Goal: Task Accomplishment & Management: Use online tool/utility

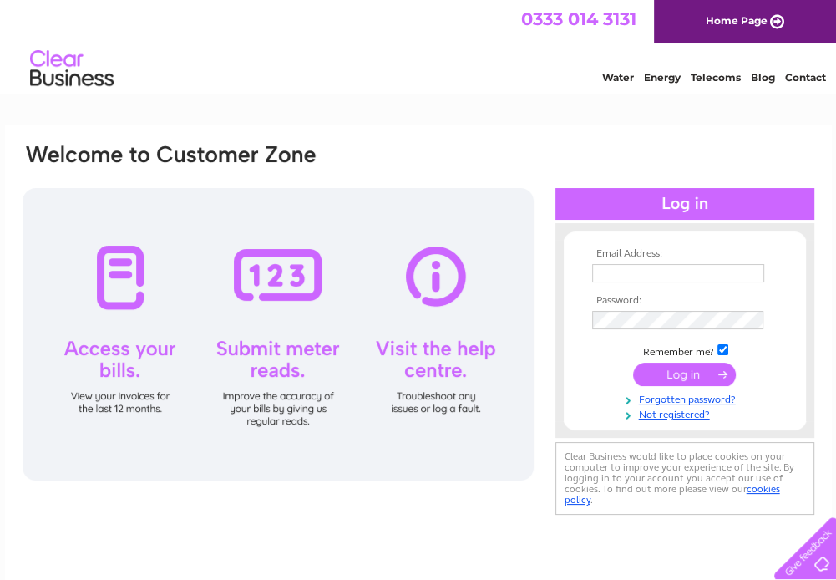
drag, startPoint x: 0, startPoint y: 0, endPoint x: 628, endPoint y: 278, distance: 686.9
click at [628, 278] on input "text" at bounding box center [678, 273] width 172 height 18
type input "dyule@lawstyres.co.uk"
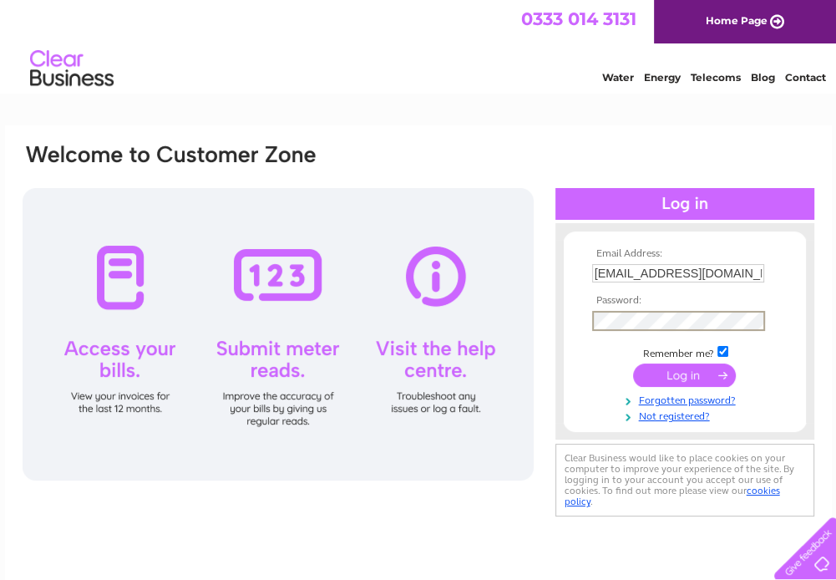
click at [702, 378] on input "submit" at bounding box center [684, 374] width 103 height 23
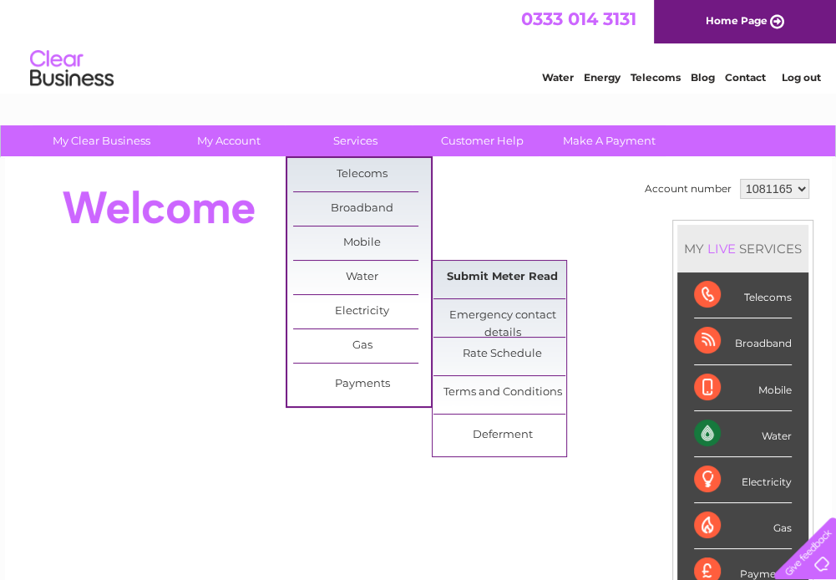
click at [506, 282] on link "Submit Meter Read" at bounding box center [502, 277] width 138 height 33
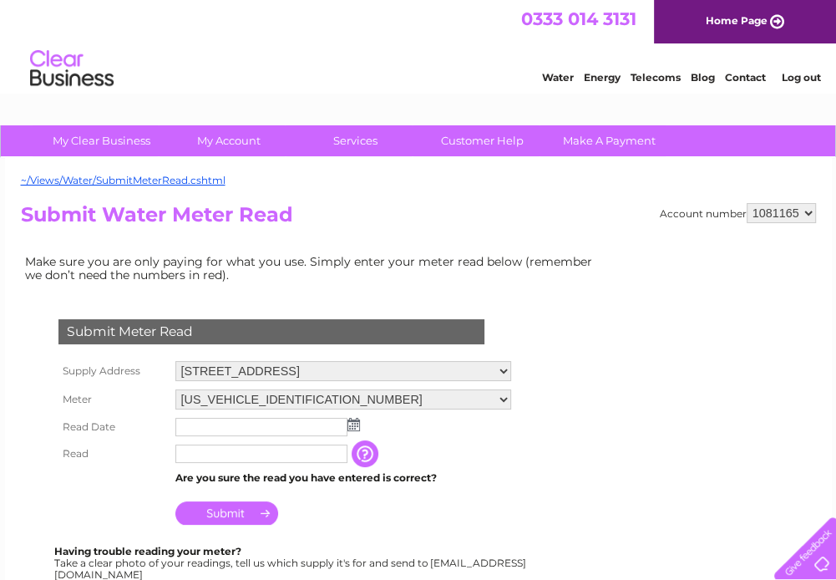
click at [354, 422] on img at bounding box center [353, 424] width 13 height 13
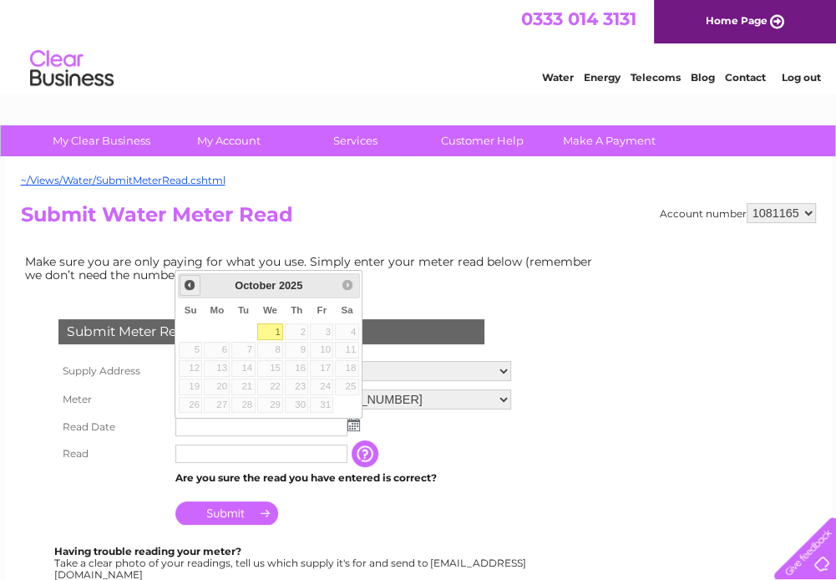
click at [190, 286] on span "Prev" at bounding box center [189, 284] width 13 height 13
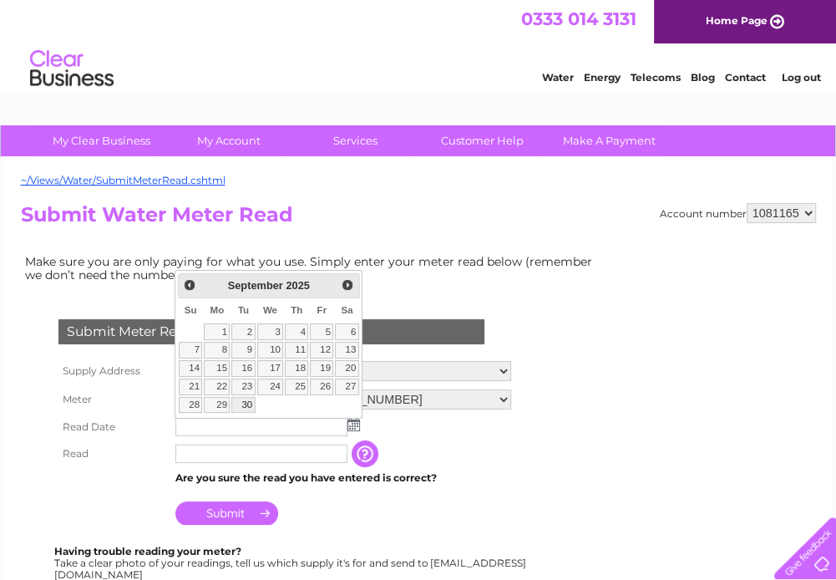
click at [251, 402] on link "30" at bounding box center [242, 405] width 23 height 17
type input "2025/09/30"
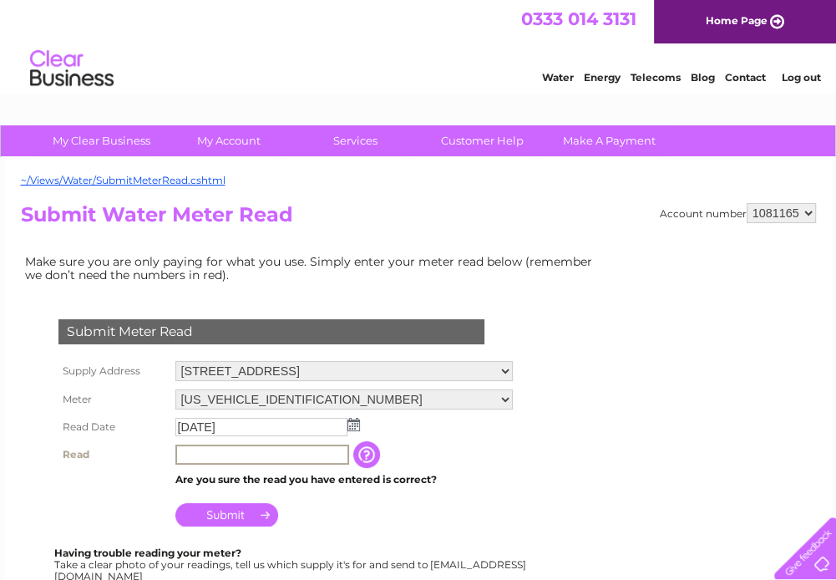
click at [298, 458] on input "text" at bounding box center [262, 454] width 174 height 20
type input "103"
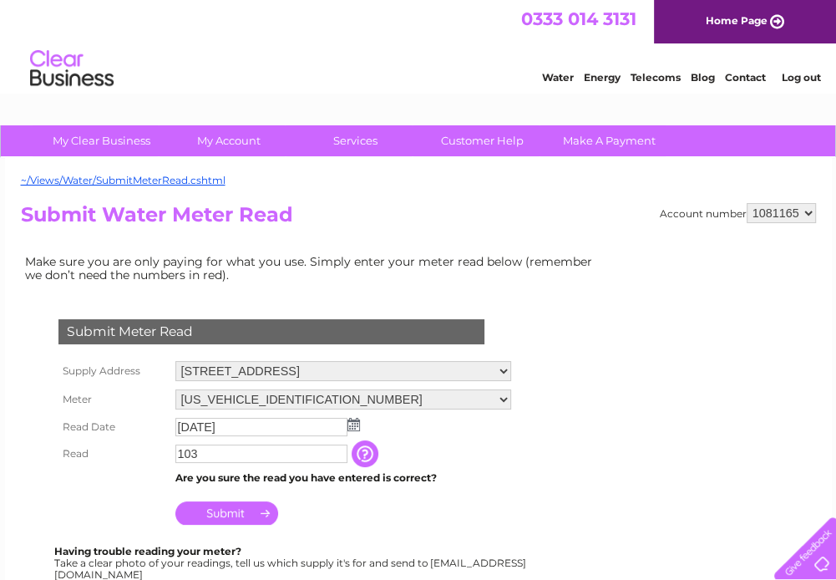
click at [253, 520] on input "Submit" at bounding box center [226, 512] width 103 height 23
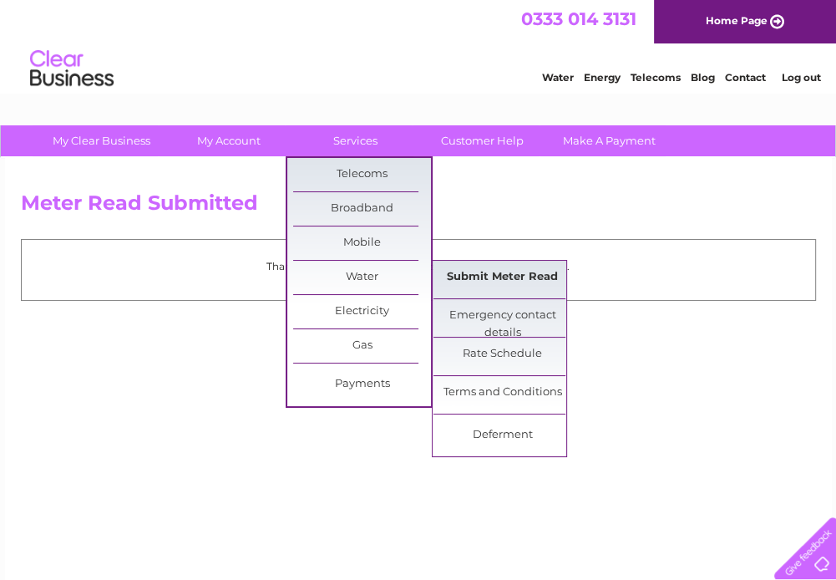
click at [494, 278] on link "Submit Meter Read" at bounding box center [502, 277] width 138 height 33
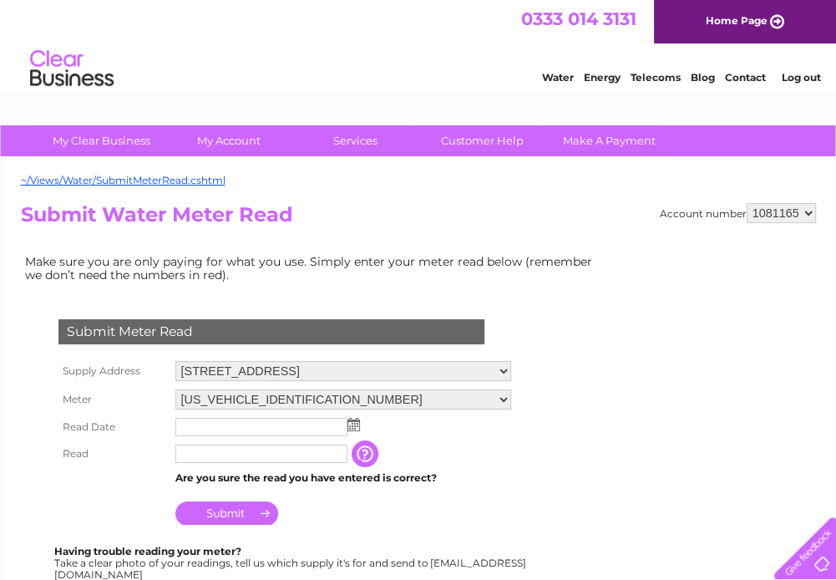
click at [511, 372] on select "Broadfold Garage, Broadfold Road, Bridge Of Don, Aberdeen, AB23 8EE Unit 4, Alt…" at bounding box center [343, 371] width 336 height 20
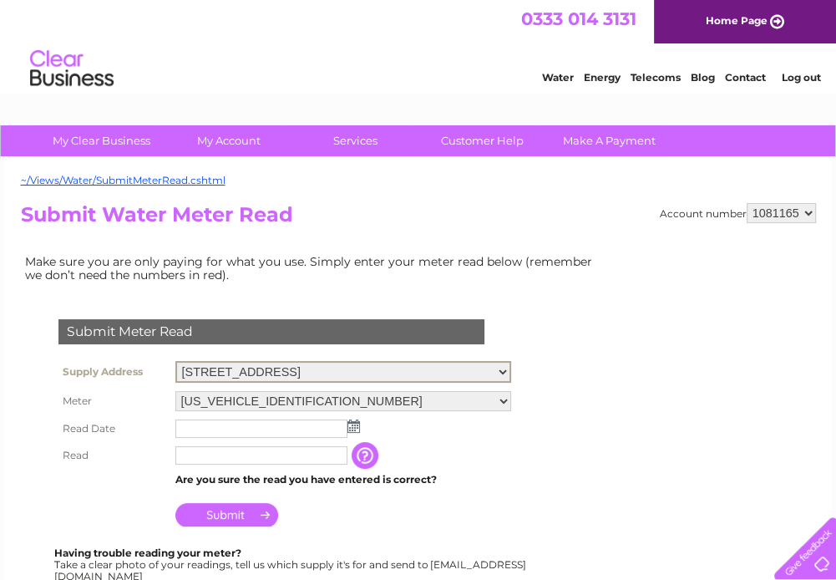
select select "556755"
click at [175, 361] on select "Broadfold Garage, Broadfold Road, Bridge Of Don, Aberdeen, AB23 8EE Unit 4, Alt…" at bounding box center [343, 372] width 336 height 22
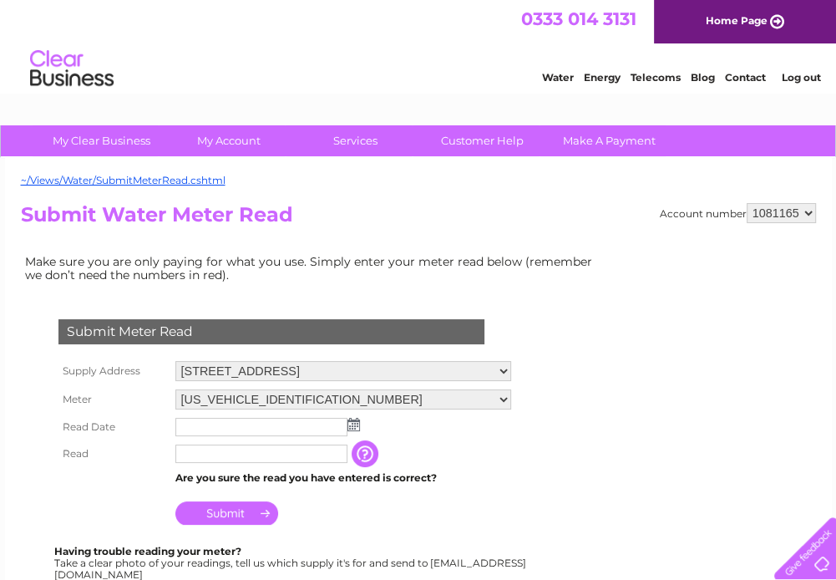
click at [350, 424] on img at bounding box center [353, 424] width 13 height 13
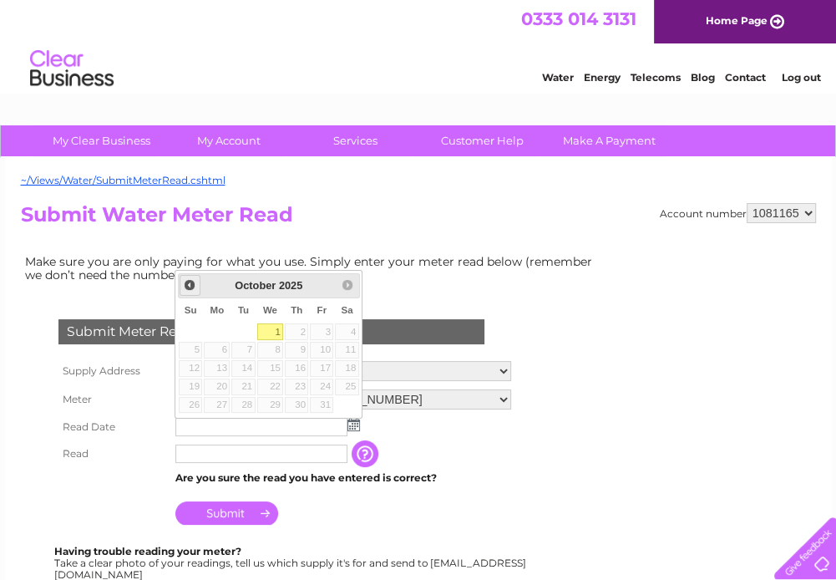
click at [190, 282] on span "Prev" at bounding box center [189, 284] width 13 height 13
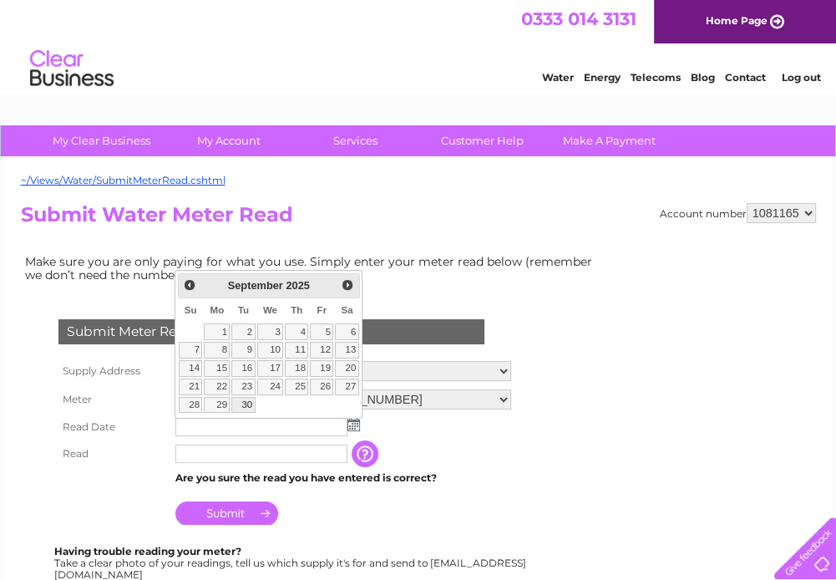
click at [251, 403] on link "30" at bounding box center [242, 405] width 23 height 17
type input "[DATE]"
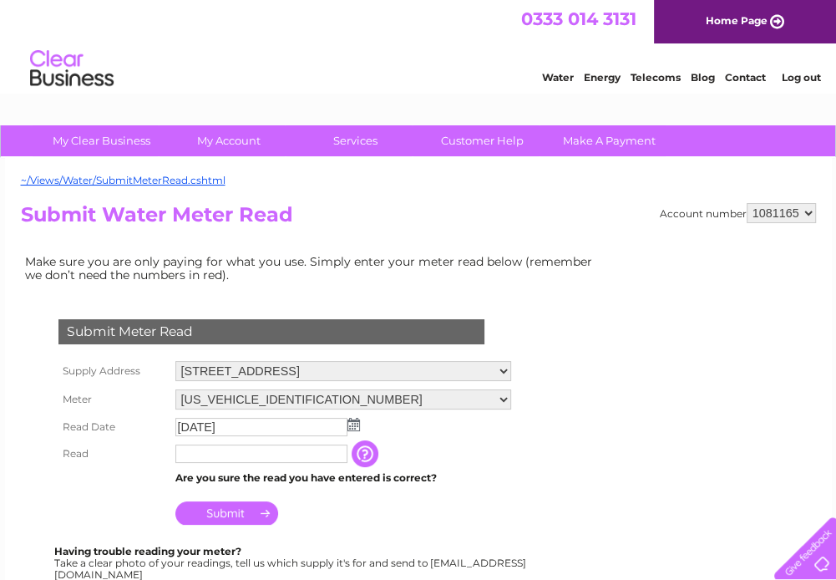
click at [276, 448] on input "text" at bounding box center [261, 453] width 172 height 18
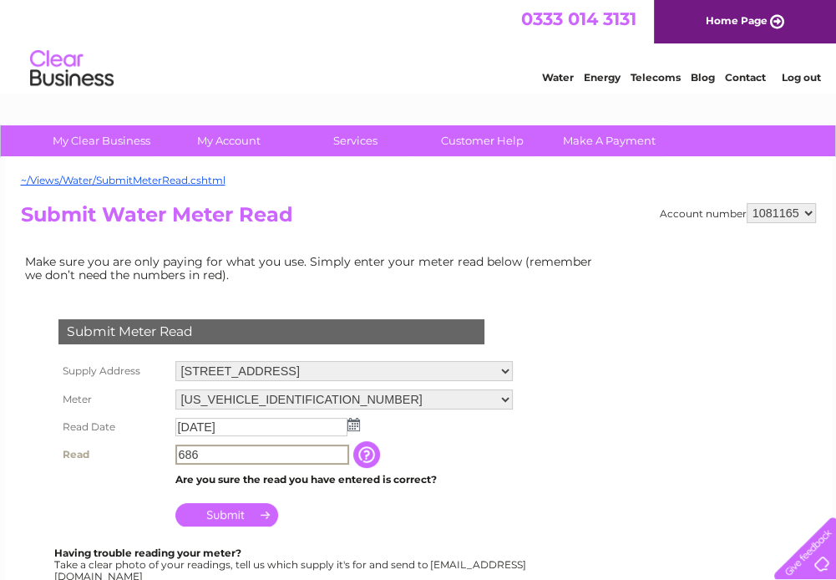
type input "686"
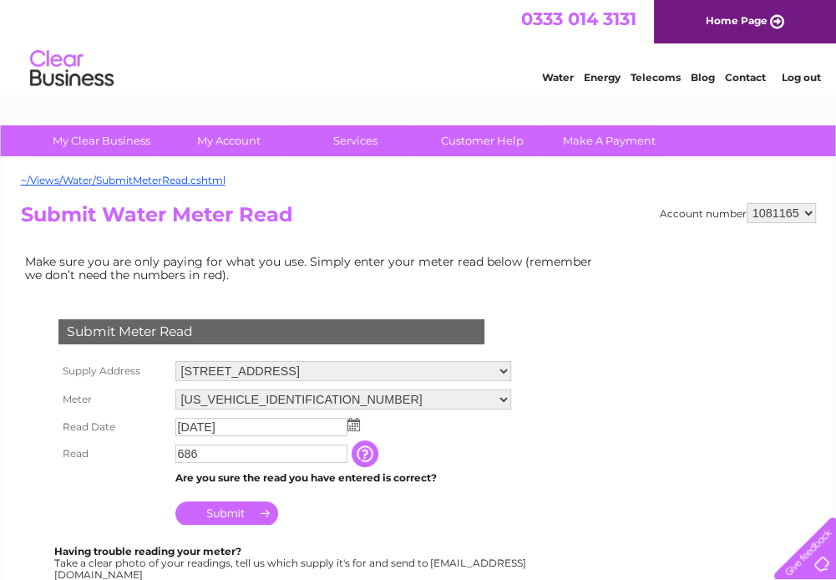
click at [241, 509] on input "Submit" at bounding box center [226, 512] width 103 height 23
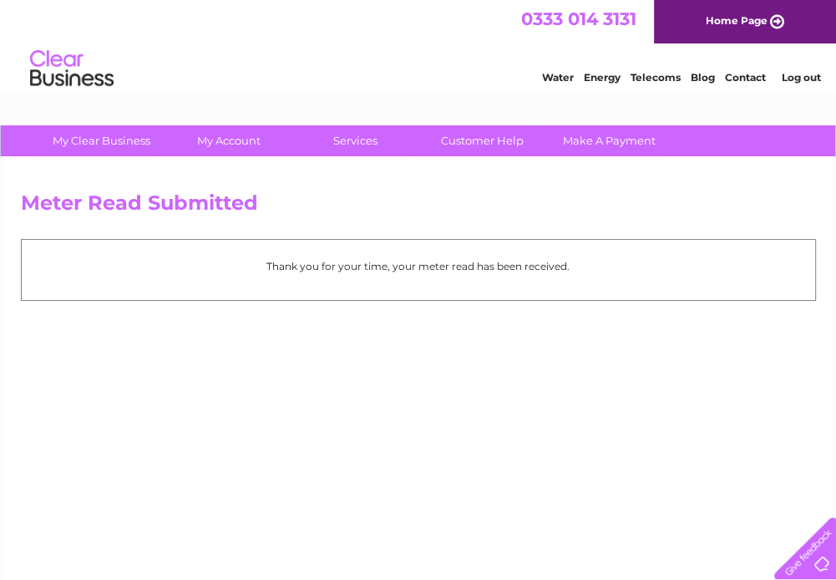
click at [803, 75] on link "Log out" at bounding box center [800, 77] width 39 height 13
